Goal: Transaction & Acquisition: Purchase product/service

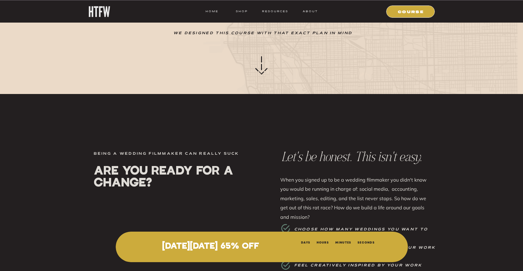
scroll to position [381, 0]
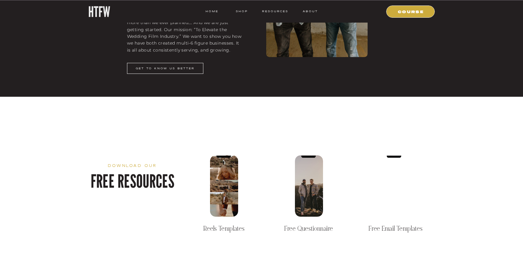
scroll to position [908, 0]
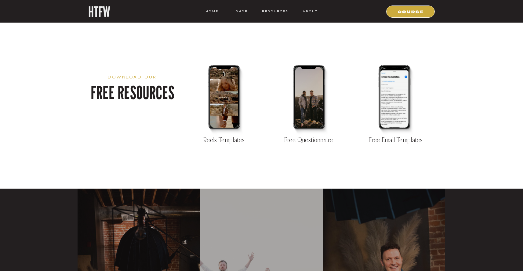
click at [319, 101] on div at bounding box center [309, 97] width 28 height 61
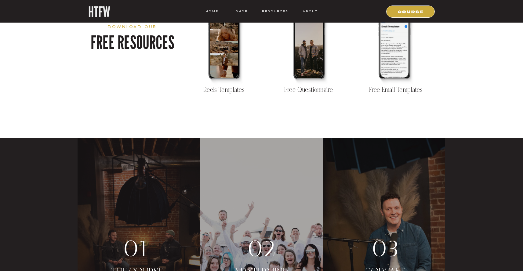
scroll to position [1119, 0]
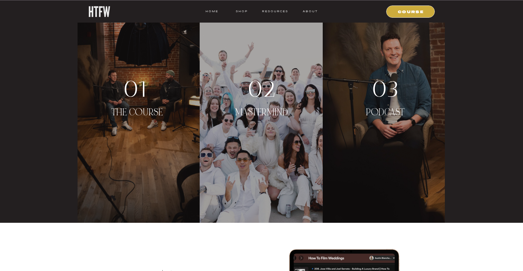
click at [156, 109] on p "THE COURSE" at bounding box center [137, 118] width 64 height 23
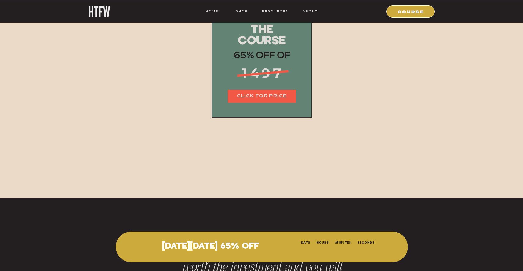
scroll to position [7505, 0]
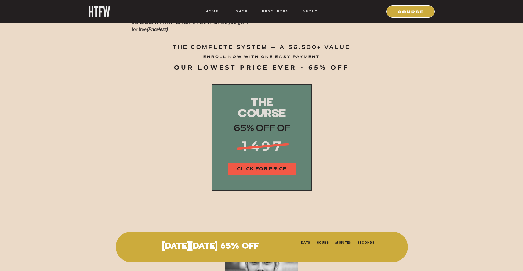
click at [259, 170] on nav "CLICK FOR PRICE" at bounding box center [262, 169] width 68 height 7
